Goal: Task Accomplishment & Management: Use online tool/utility

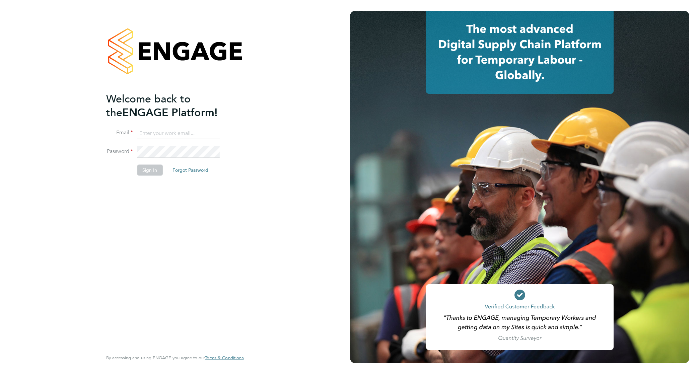
type input "[PERSON_NAME][EMAIL_ADDRESS][PERSON_NAME][DOMAIN_NAME]"
click at [173, 194] on div "Welcome back to the ENGAGE Platform! Email david.jones@vistry.co.uk Password Si…" at bounding box center [171, 220] width 131 height 257
click at [146, 168] on button "Sign In" at bounding box center [149, 170] width 25 height 11
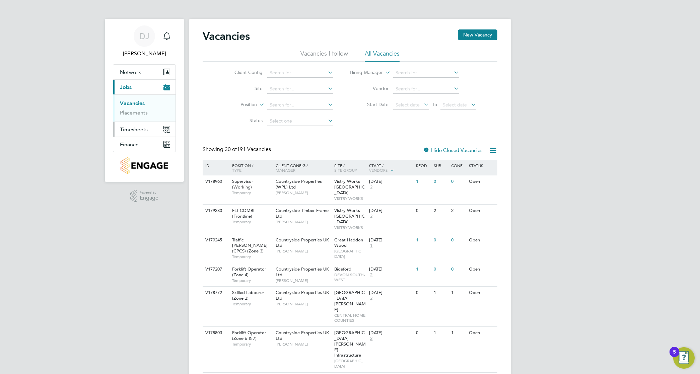
click at [148, 129] on button "Timesheets" at bounding box center [144, 129] width 62 height 15
click at [141, 115] on link "Timesheets" at bounding box center [134, 118] width 28 height 6
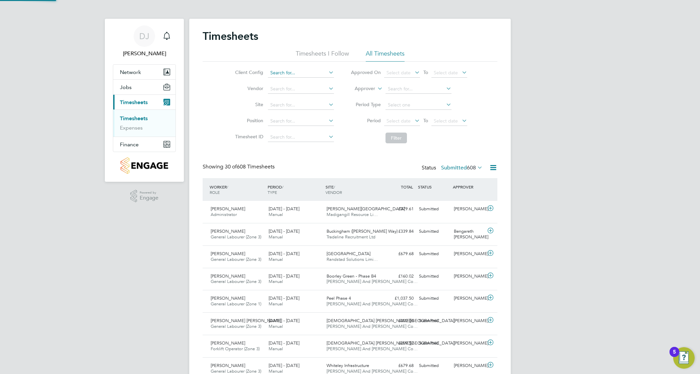
click at [299, 73] on input at bounding box center [301, 72] width 66 height 9
click at [325, 109] on li "Countryside Clarion (Eastern Quarry) LLP" at bounding box center [352, 109] width 171 height 9
type input "Countryside Clarion (Eastern Quarry) LLP"
click at [314, 101] on input at bounding box center [301, 104] width 66 height 9
click at [323, 125] on li "Eastern Qu arry Ph2" at bounding box center [300, 122] width 67 height 9
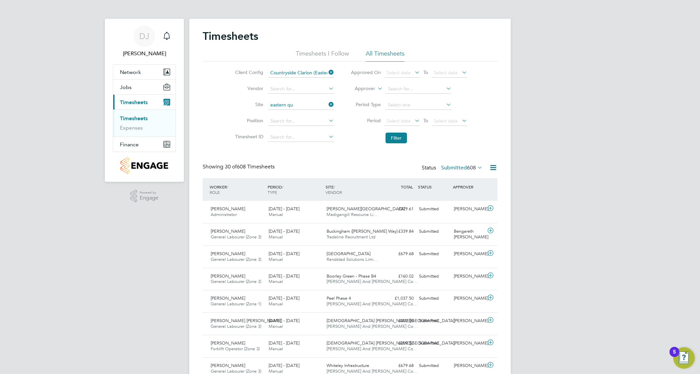
type input "Eastern Quarry Ph2"
click at [393, 135] on button "Filter" at bounding box center [395, 138] width 21 height 11
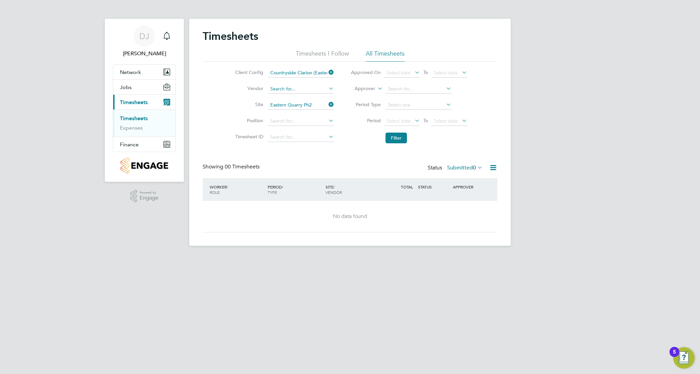
click at [311, 87] on input at bounding box center [301, 88] width 66 height 9
click at [311, 94] on li "O'N eill And [PERSON_NAME] Construction Limited" at bounding box center [325, 97] width 116 height 9
type input "[PERSON_NAME] And [PERSON_NAME] Construction Limited"
click at [397, 137] on button "Filter" at bounding box center [395, 138] width 21 height 11
click at [327, 106] on icon at bounding box center [327, 104] width 0 height 9
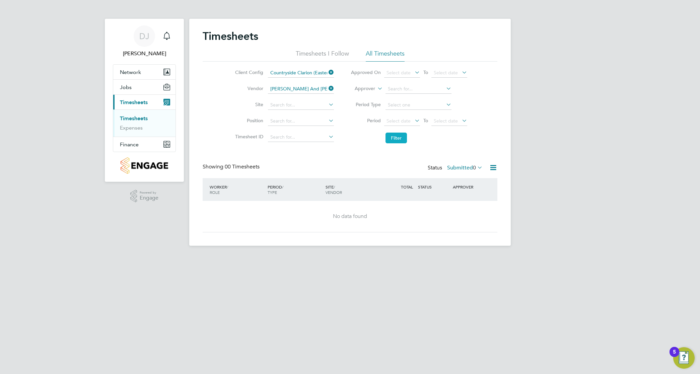
click at [397, 134] on button "Filter" at bounding box center [395, 138] width 21 height 11
drag, startPoint x: 325, startPoint y: 87, endPoint x: 351, endPoint y: 100, distance: 28.7
click at [325, 87] on input "[PERSON_NAME] And [PERSON_NAME] Construction Limited" at bounding box center [301, 88] width 66 height 9
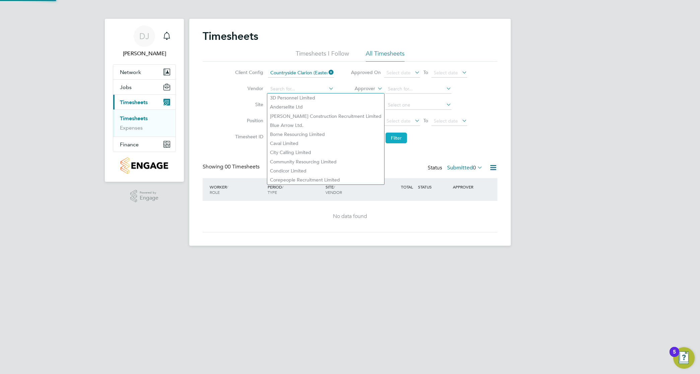
click at [394, 139] on button "Filter" at bounding box center [395, 138] width 21 height 11
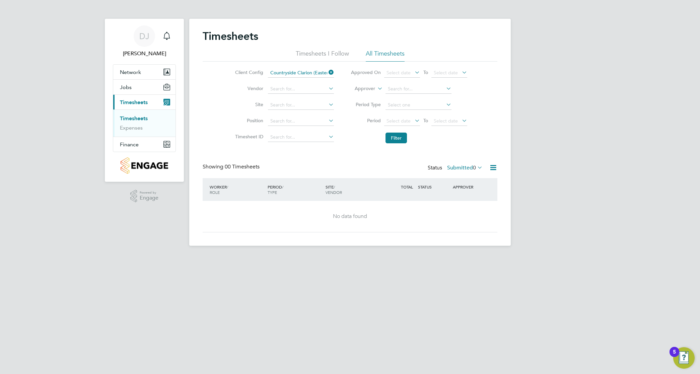
click at [332, 45] on div "Timesheets" at bounding box center [350, 39] width 295 height 20
click at [335, 52] on li "Timesheets I Follow" at bounding box center [322, 56] width 53 height 12
click at [404, 143] on button "Filter" at bounding box center [395, 138] width 21 height 11
click at [395, 135] on button "Filter" at bounding box center [395, 138] width 21 height 11
click at [291, 101] on input at bounding box center [301, 104] width 66 height 9
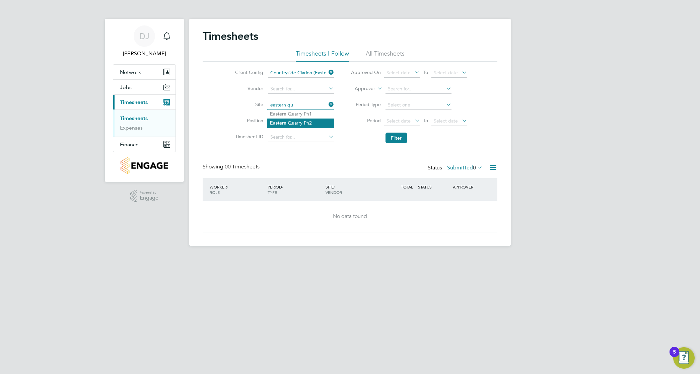
click at [299, 121] on li "Eastern Qu arry Ph2" at bounding box center [300, 122] width 67 height 9
type input "Eastern Quarry Ph2"
click at [399, 137] on button "Filter" at bounding box center [395, 138] width 21 height 11
